Goal: Task Accomplishment & Management: Manage account settings

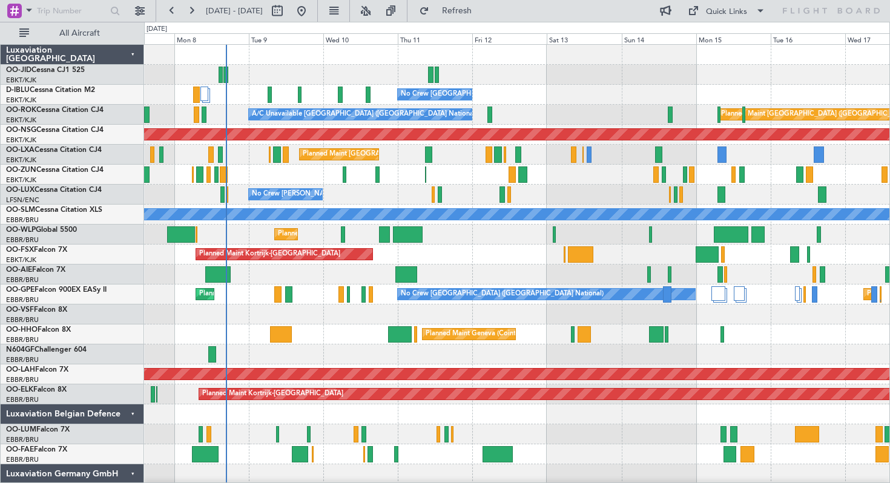
click at [465, 235] on div "Planned Maint Liege" at bounding box center [516, 234] width 745 height 20
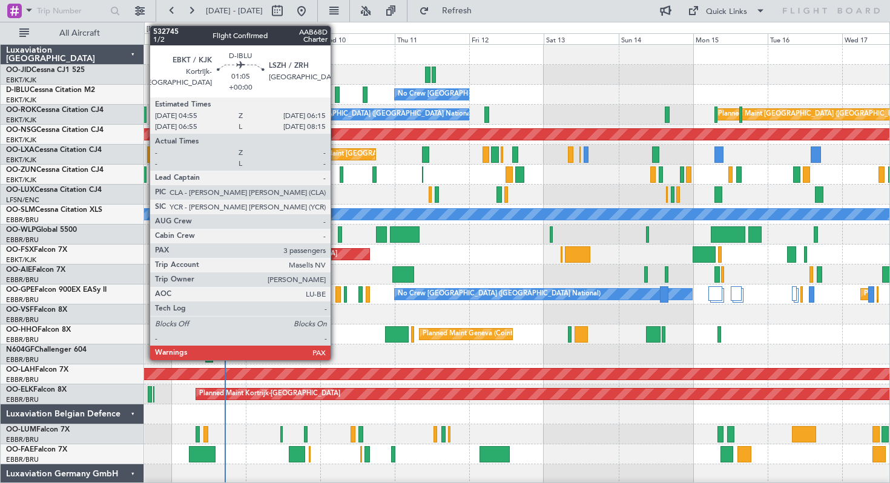
click at [336, 96] on div at bounding box center [337, 95] width 4 height 16
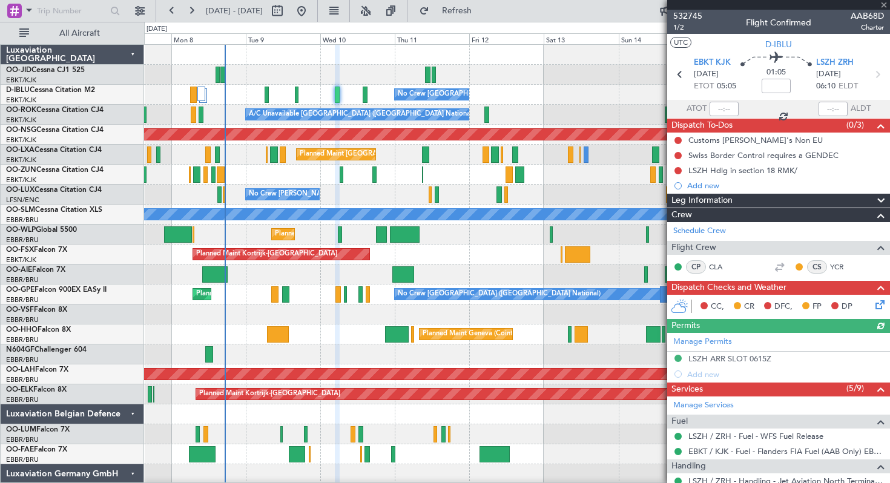
scroll to position [220, 0]
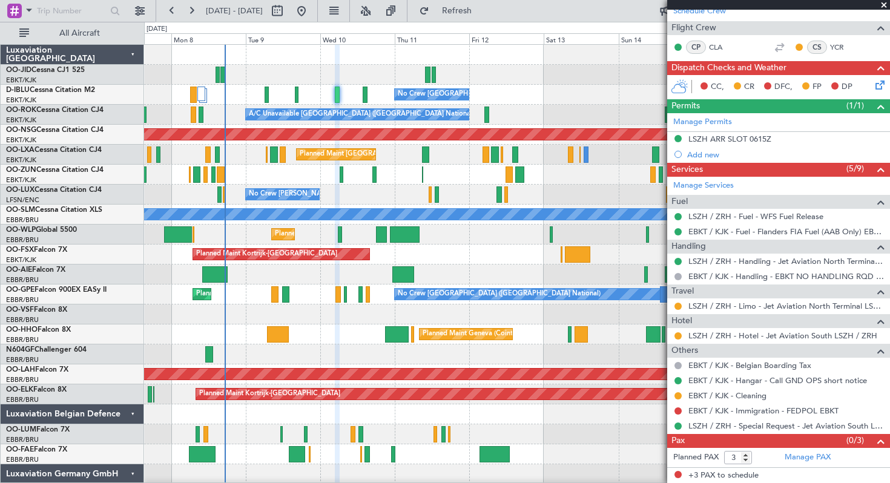
click at [883, 2] on span at bounding box center [883, 5] width 12 height 11
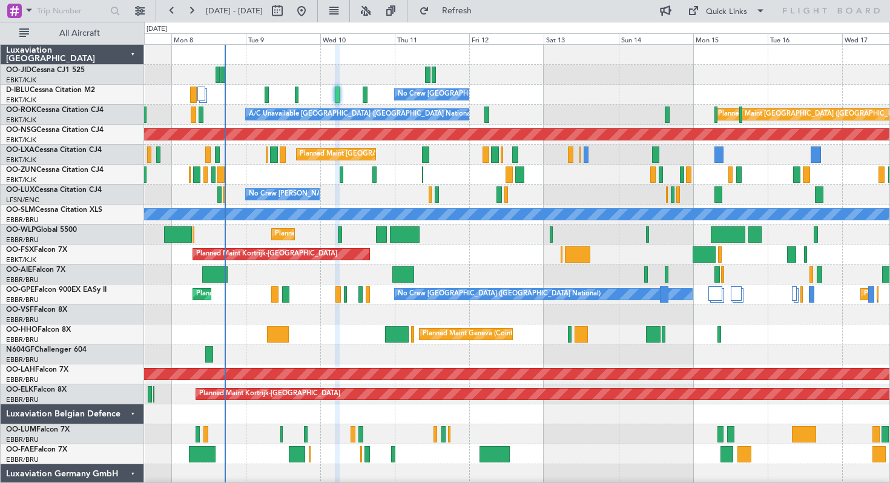
type input "0"
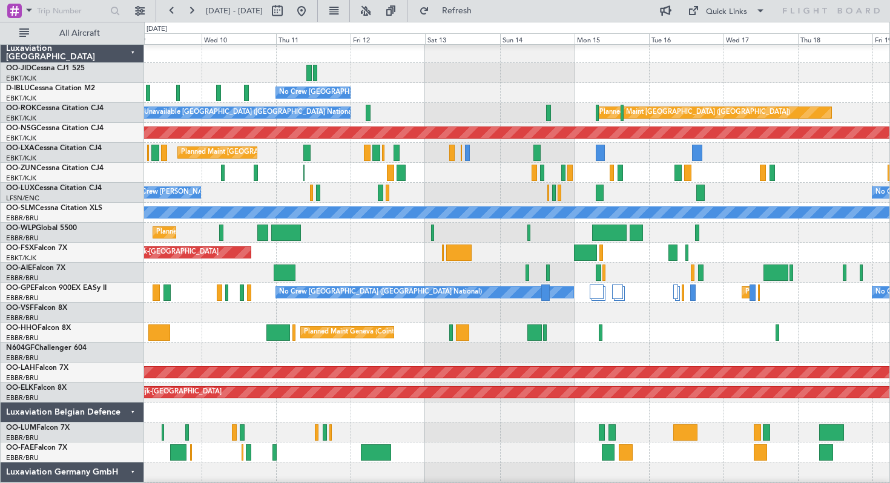
scroll to position [1, 0]
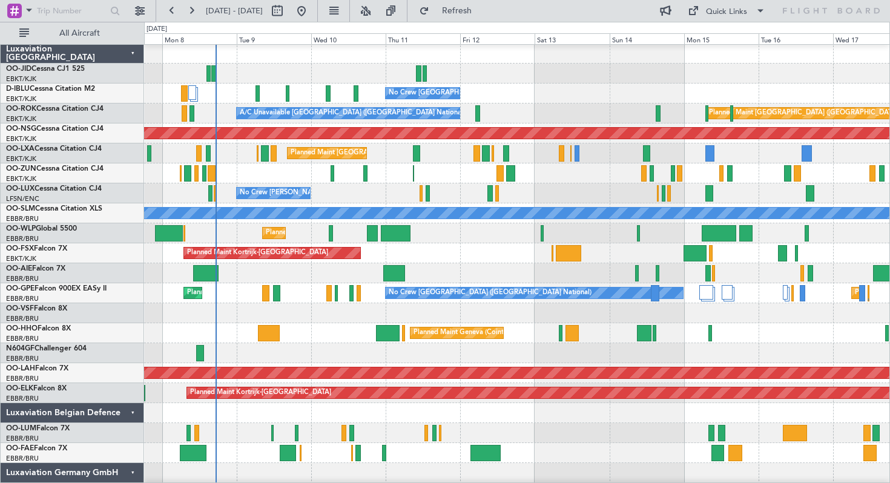
click at [763, 156] on div "Planned Maint [GEOGRAPHIC_DATA] ([GEOGRAPHIC_DATA] National)" at bounding box center [516, 153] width 745 height 20
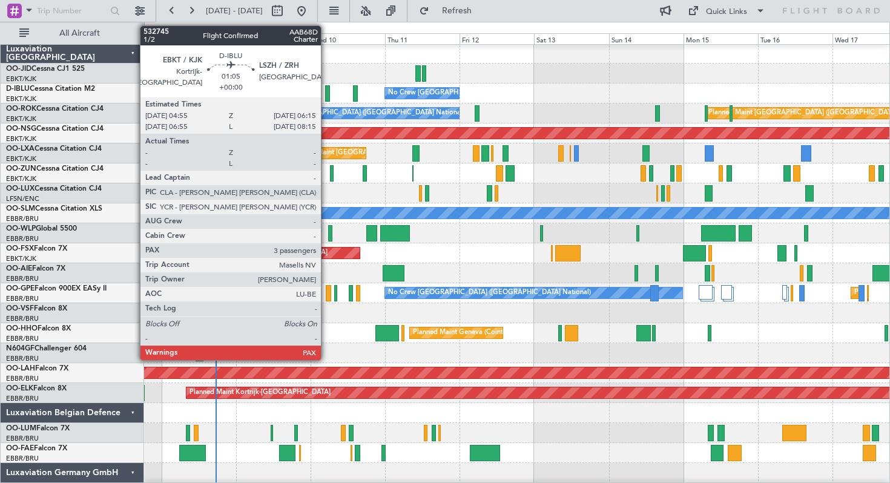
click at [326, 95] on div at bounding box center [327, 93] width 4 height 16
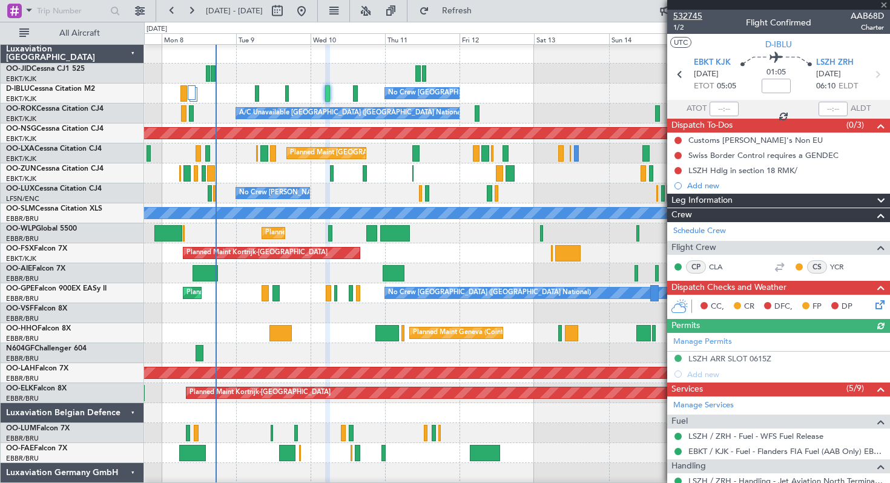
click at [690, 14] on span "532745" at bounding box center [687, 16] width 29 height 13
click at [886, 4] on span at bounding box center [883, 5] width 12 height 11
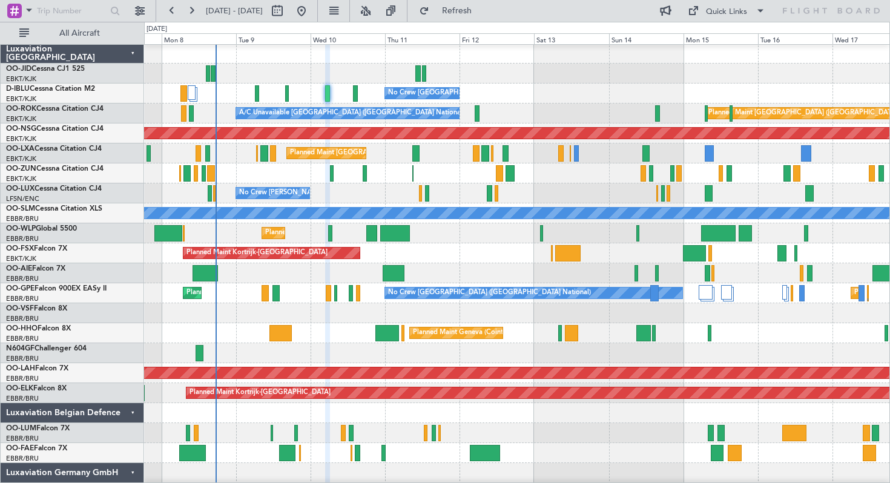
type input "0"
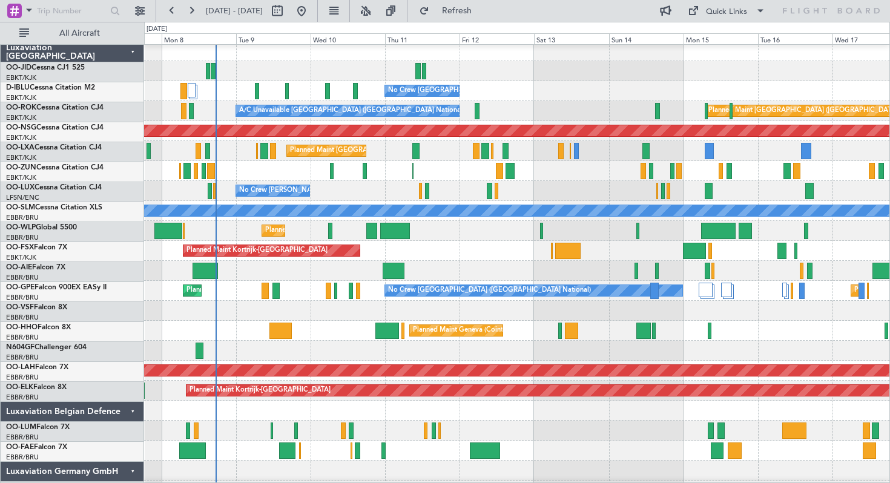
scroll to position [0, 0]
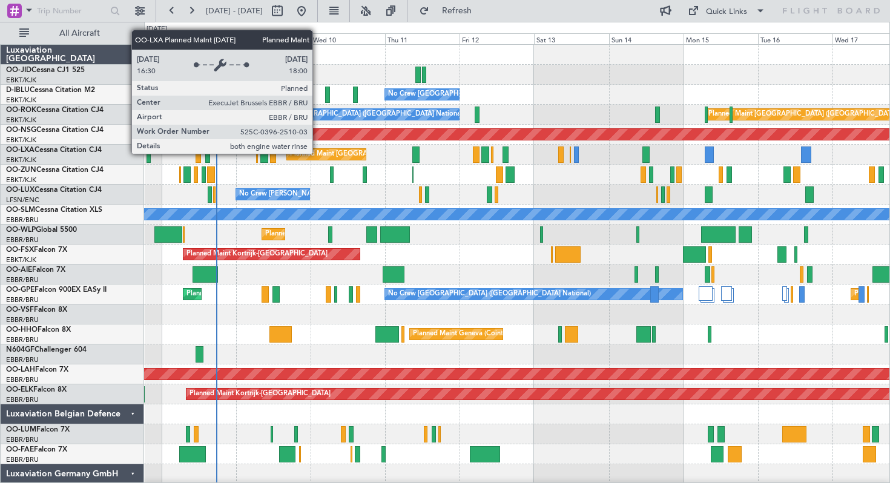
click at [318, 153] on div "Planned Maint [GEOGRAPHIC_DATA] ([GEOGRAPHIC_DATA] National)" at bounding box center [399, 154] width 219 height 18
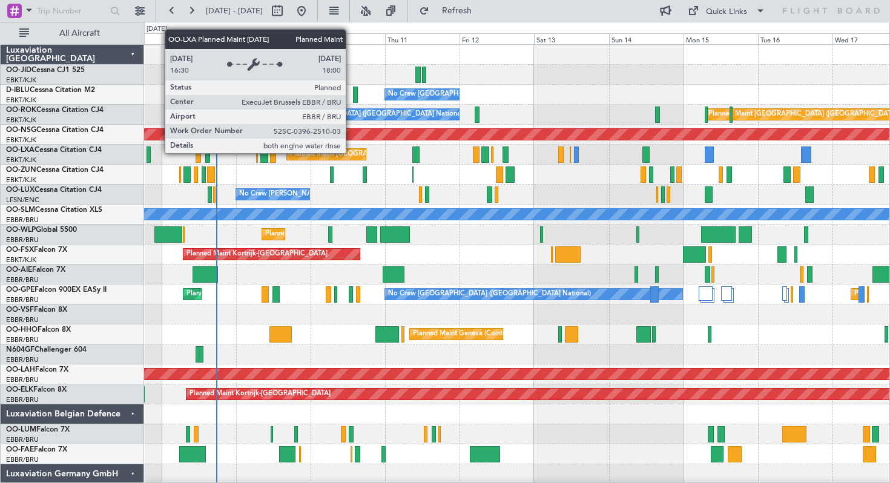
click at [351, 152] on div "Planned Maint [GEOGRAPHIC_DATA] ([GEOGRAPHIC_DATA] National)" at bounding box center [399, 154] width 219 height 18
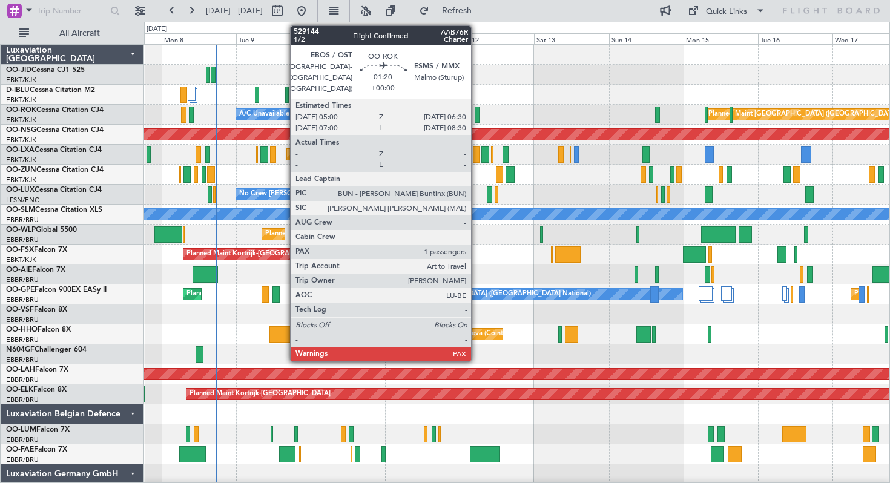
click at [476, 111] on div at bounding box center [476, 114] width 5 height 16
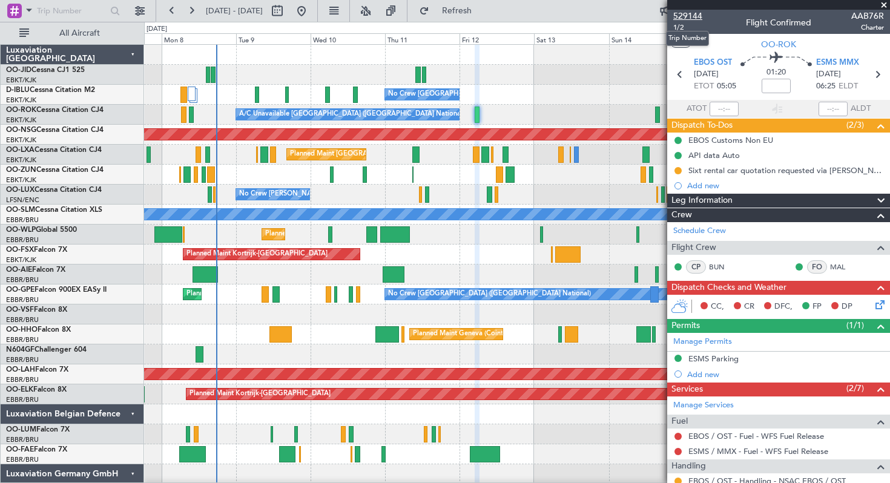
click at [695, 12] on span "529144" at bounding box center [687, 16] width 29 height 13
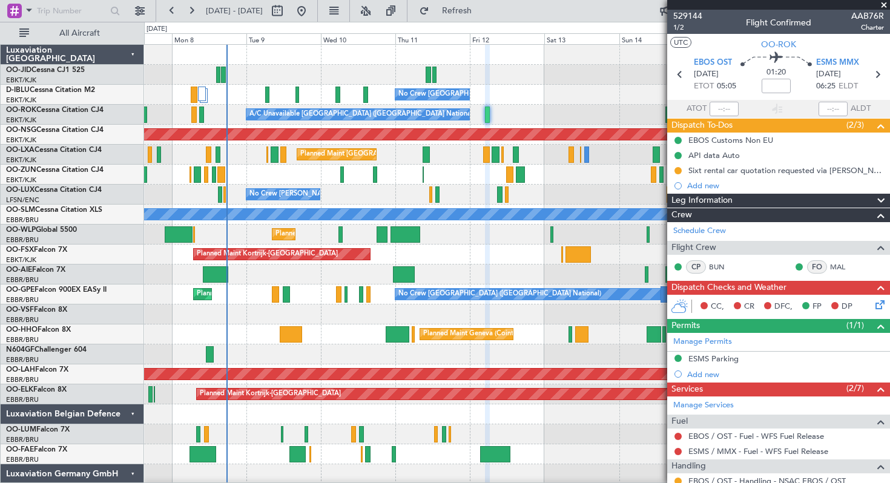
click at [883, 4] on span at bounding box center [883, 5] width 12 height 11
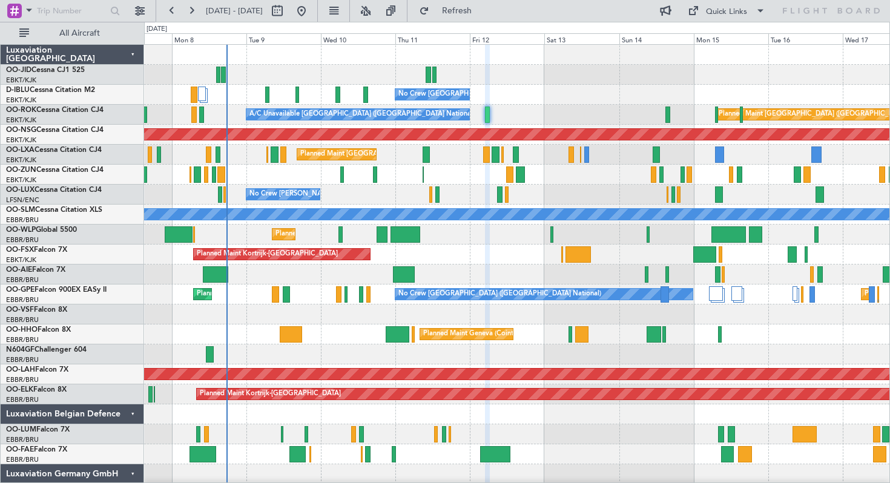
type input "0"
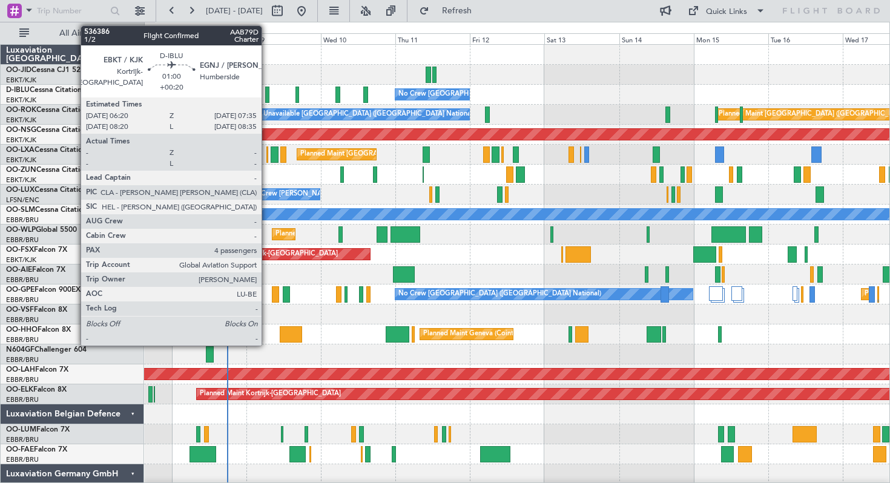
click at [267, 93] on div at bounding box center [267, 95] width 4 height 16
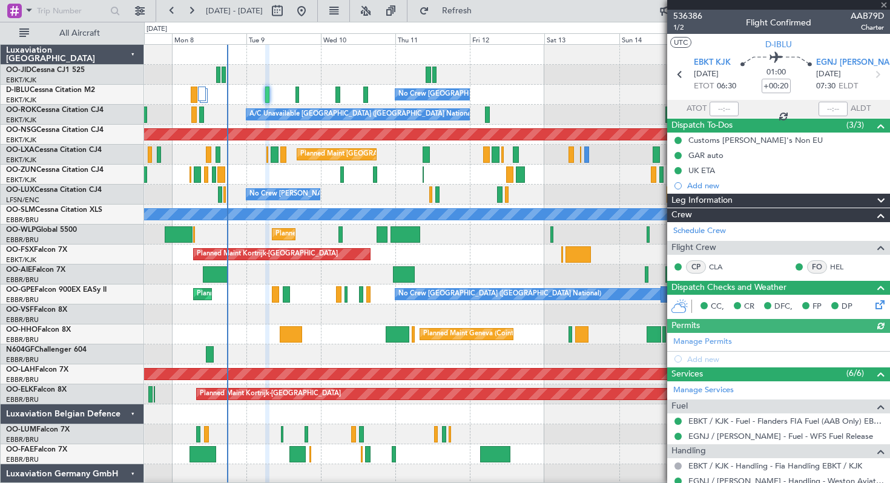
scroll to position [238, 0]
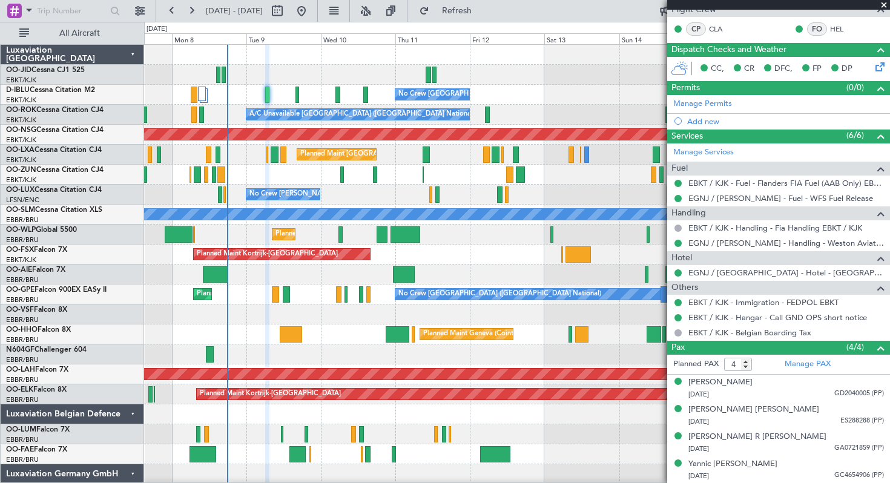
click at [884, 2] on span at bounding box center [883, 5] width 12 height 11
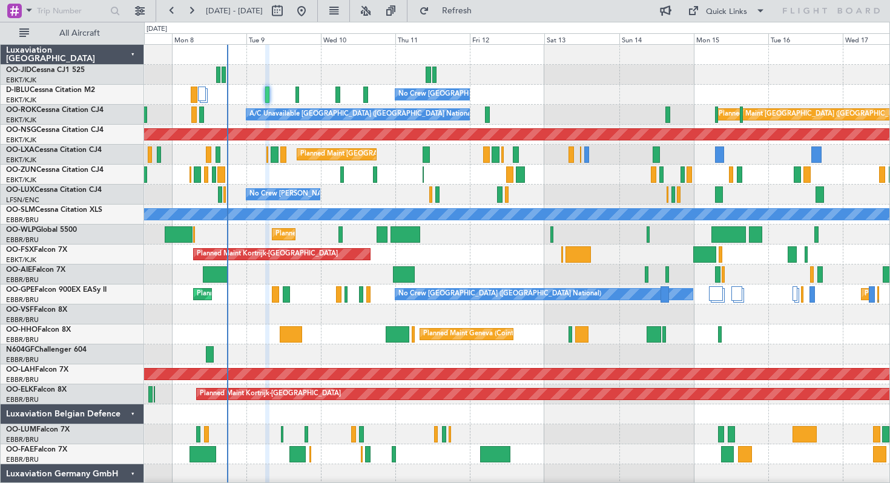
type input "0"
